Goal: Task Accomplishment & Management: Manage account settings

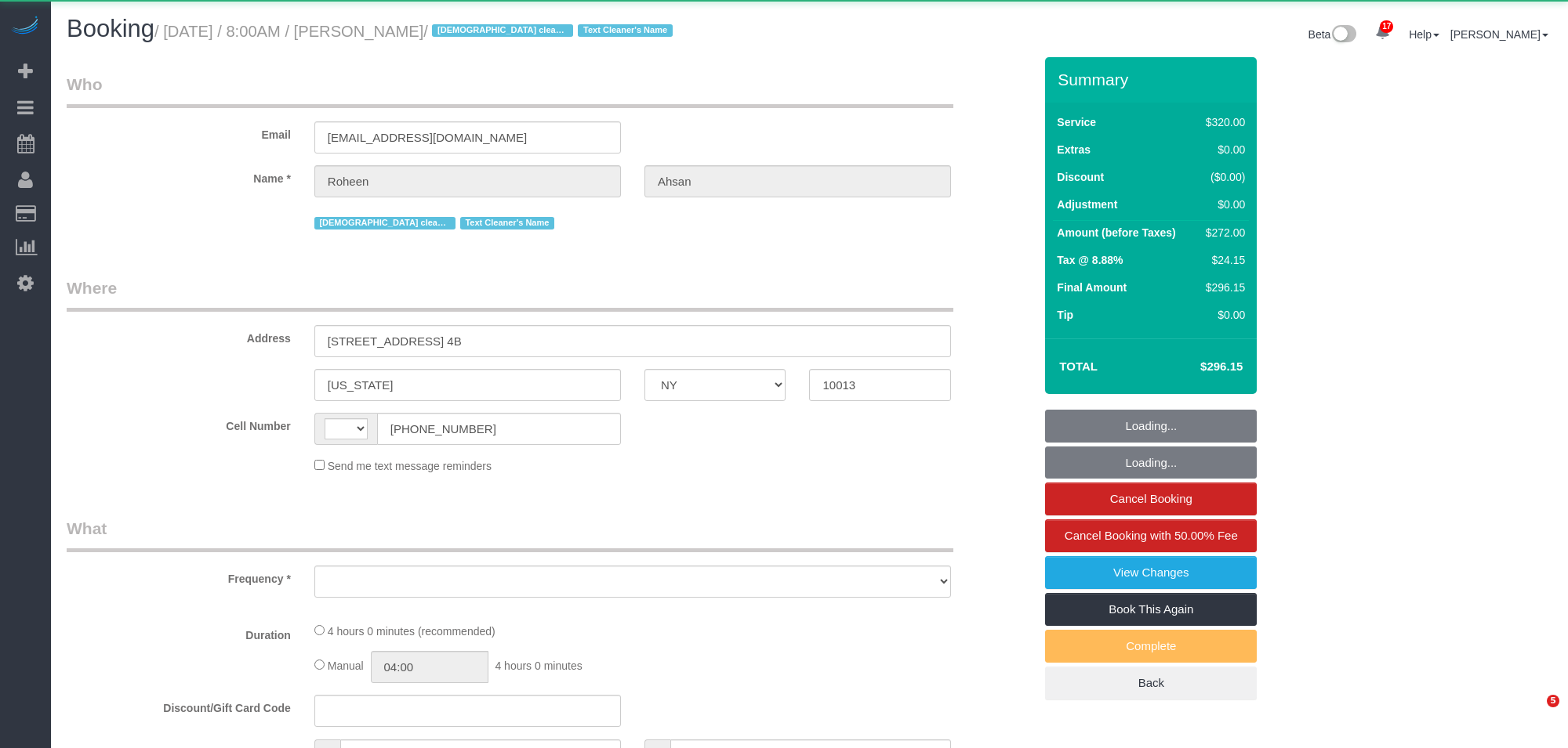
select select "NY"
select select "string:[GEOGRAPHIC_DATA]"
select select "object:781"
select select "240"
select select "spot1"
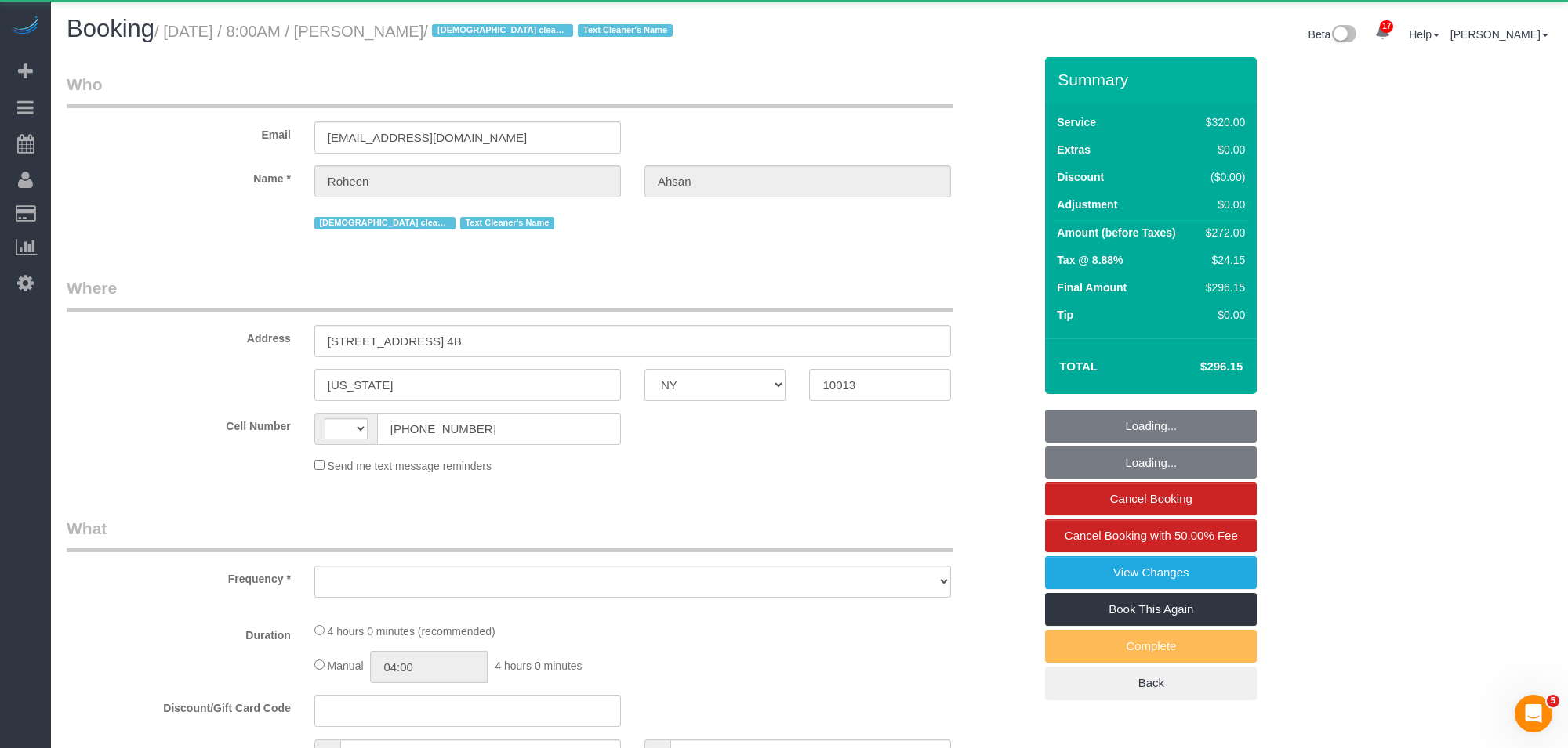
select select "number:89"
select select "number:68"
select select "number:15"
select select "number:6"
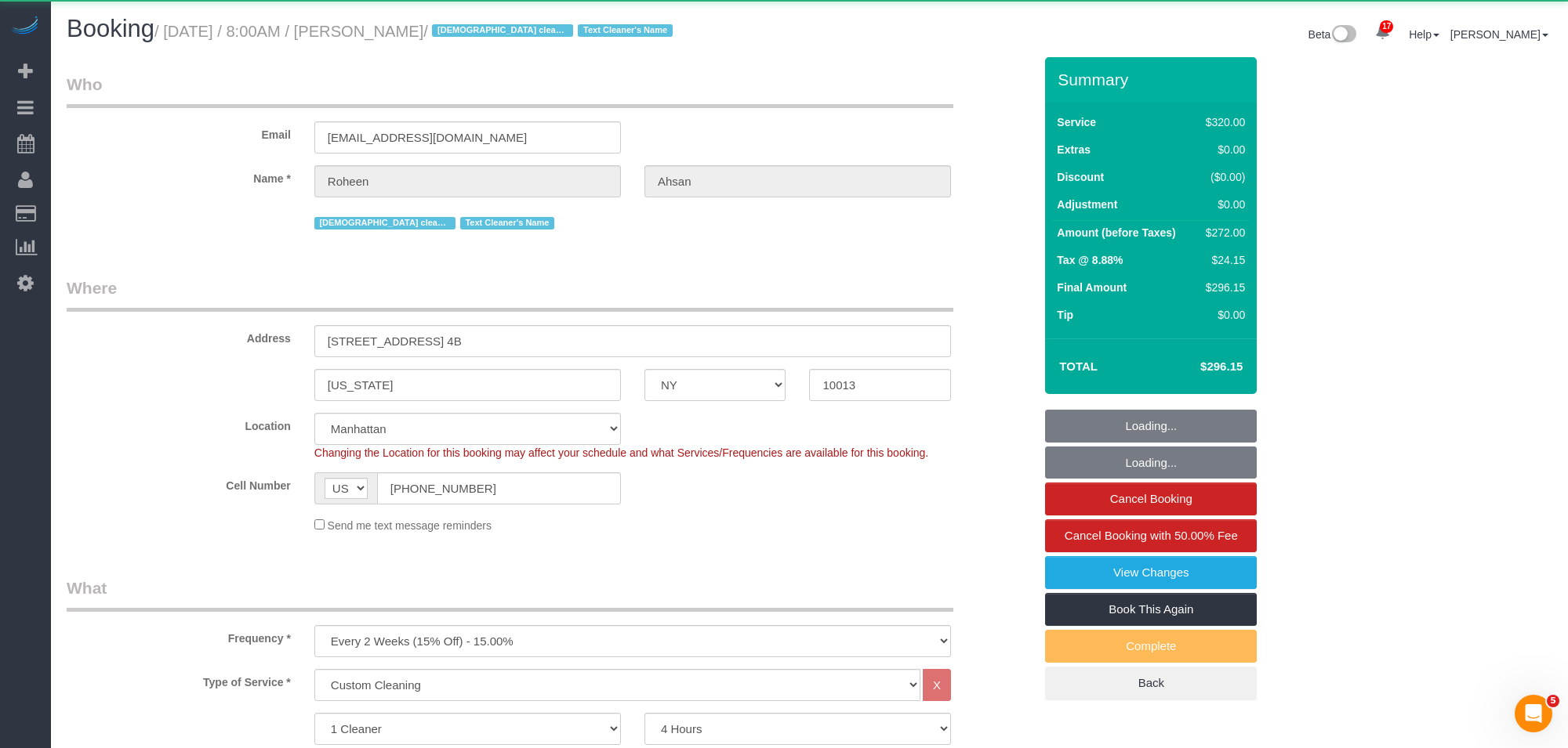
select select "object:1066"
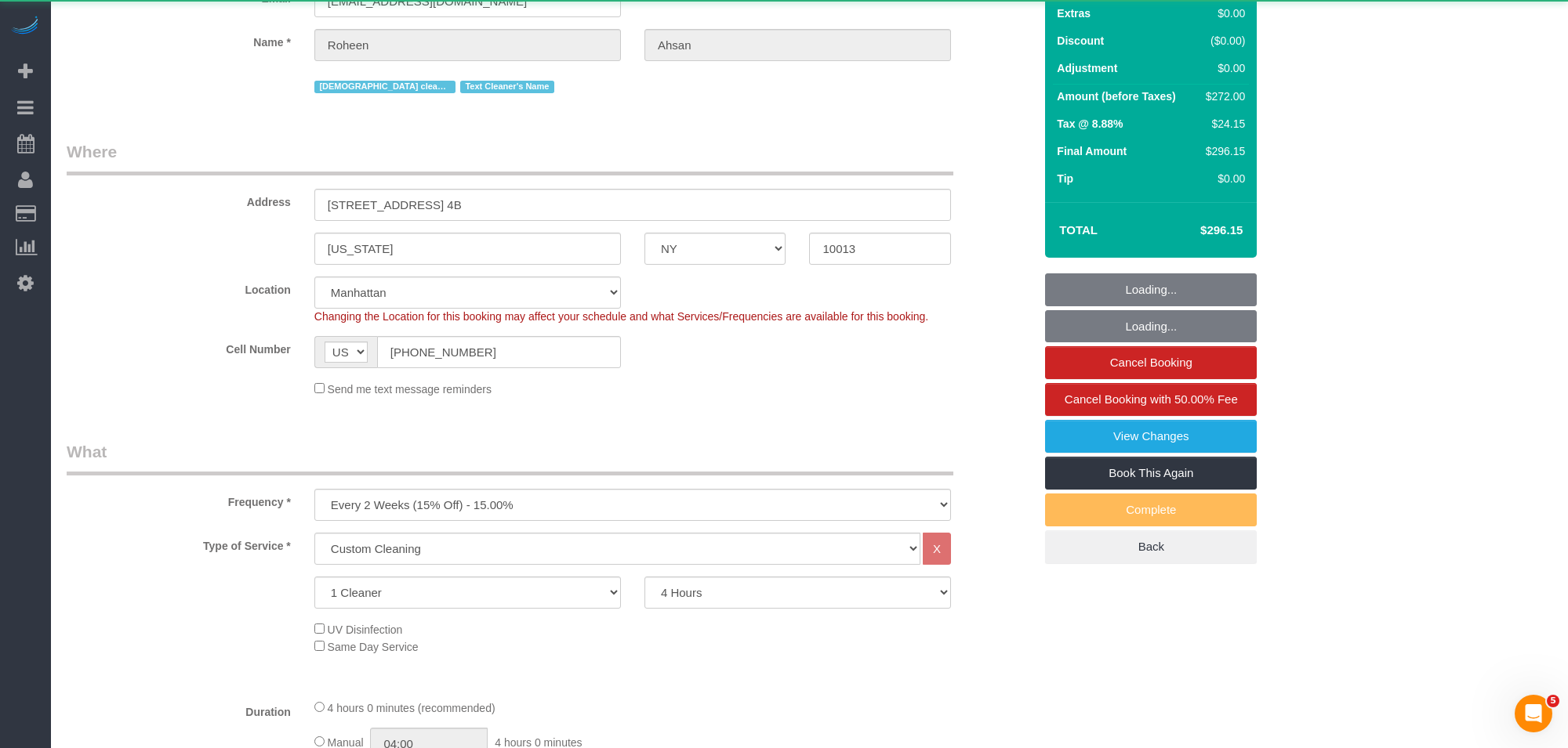
scroll to position [349, 0]
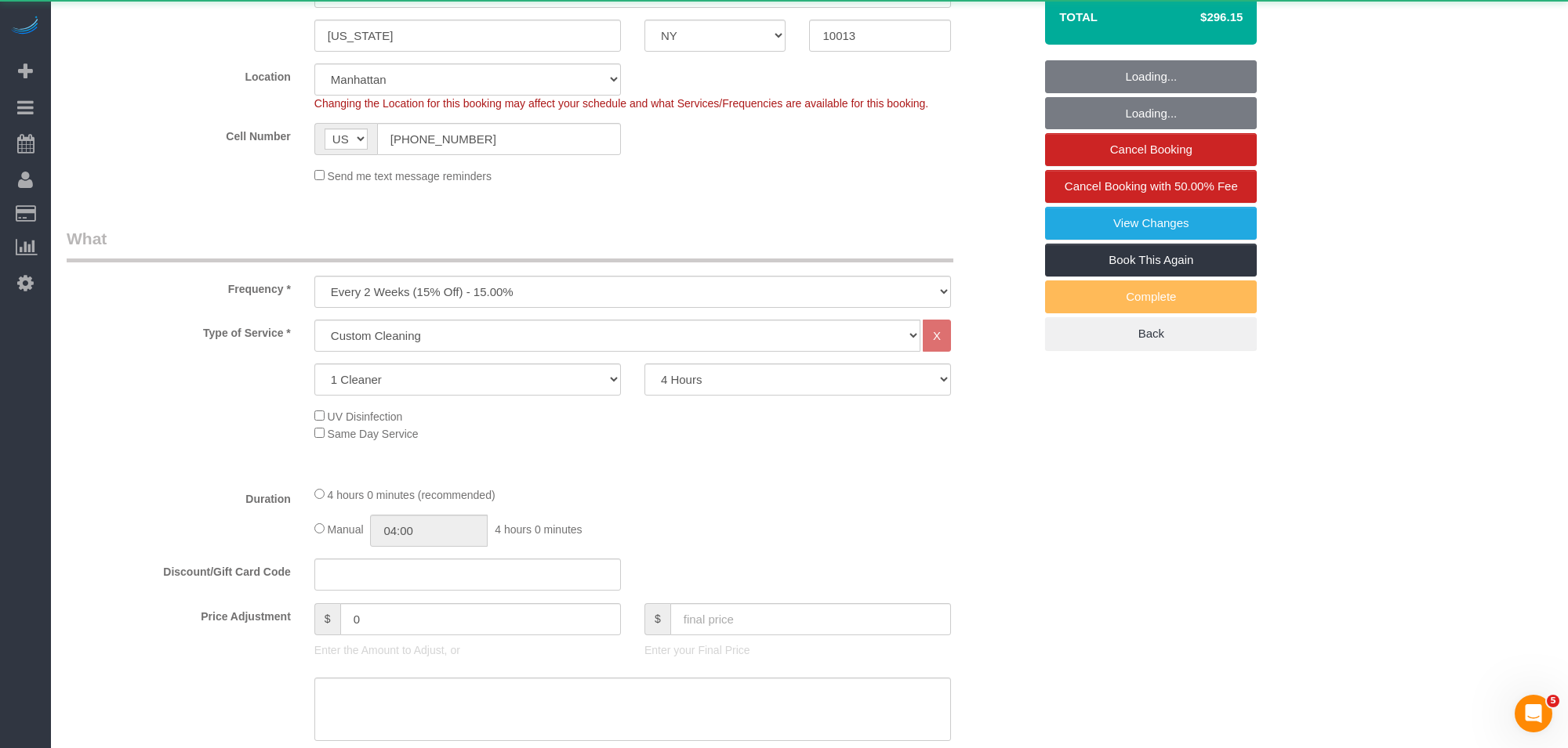
select select "string:stripe-pm_1RdfN24VGloSiKo70jTmvZbS"
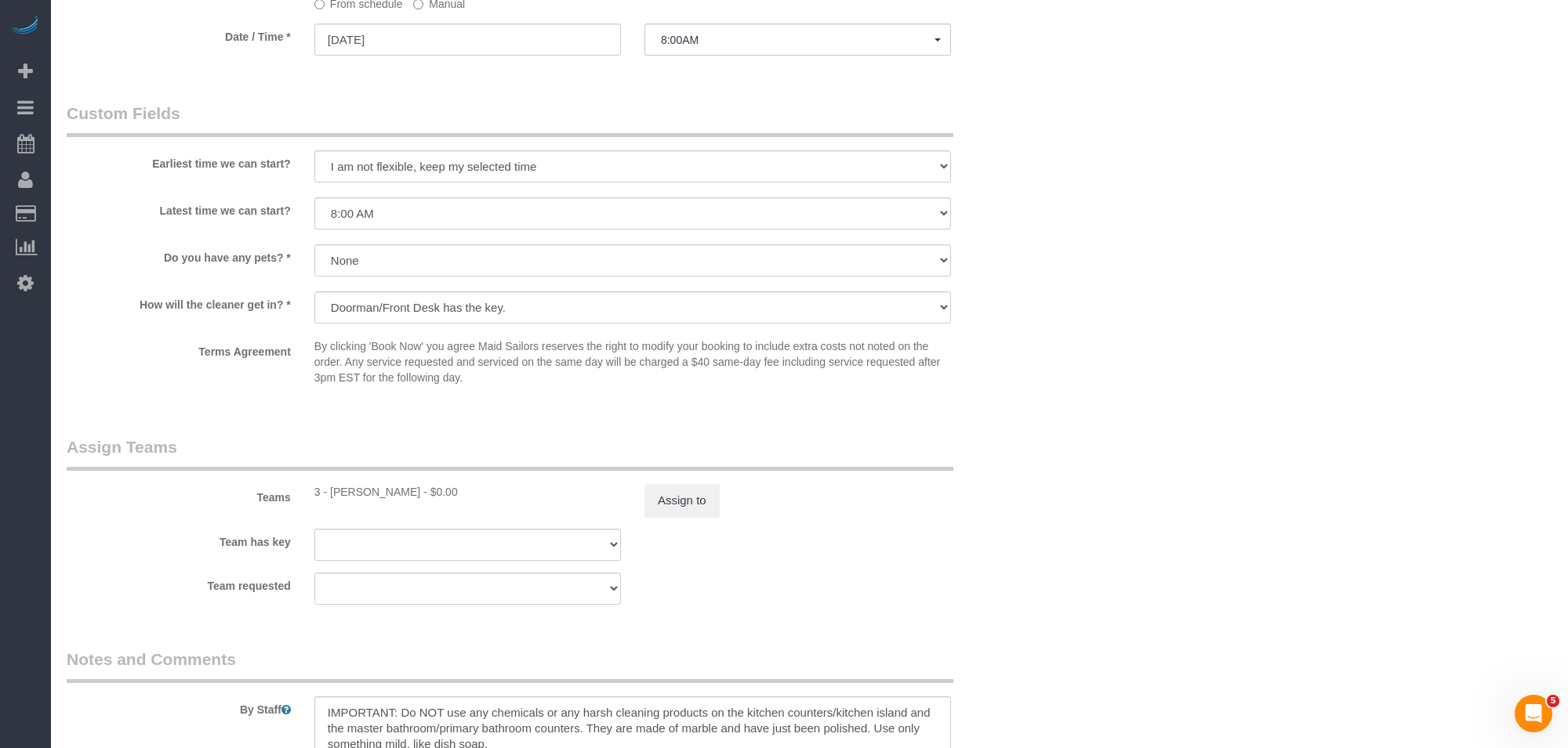
scroll to position [1398, 0]
